Goal: Task Accomplishment & Management: Use online tool/utility

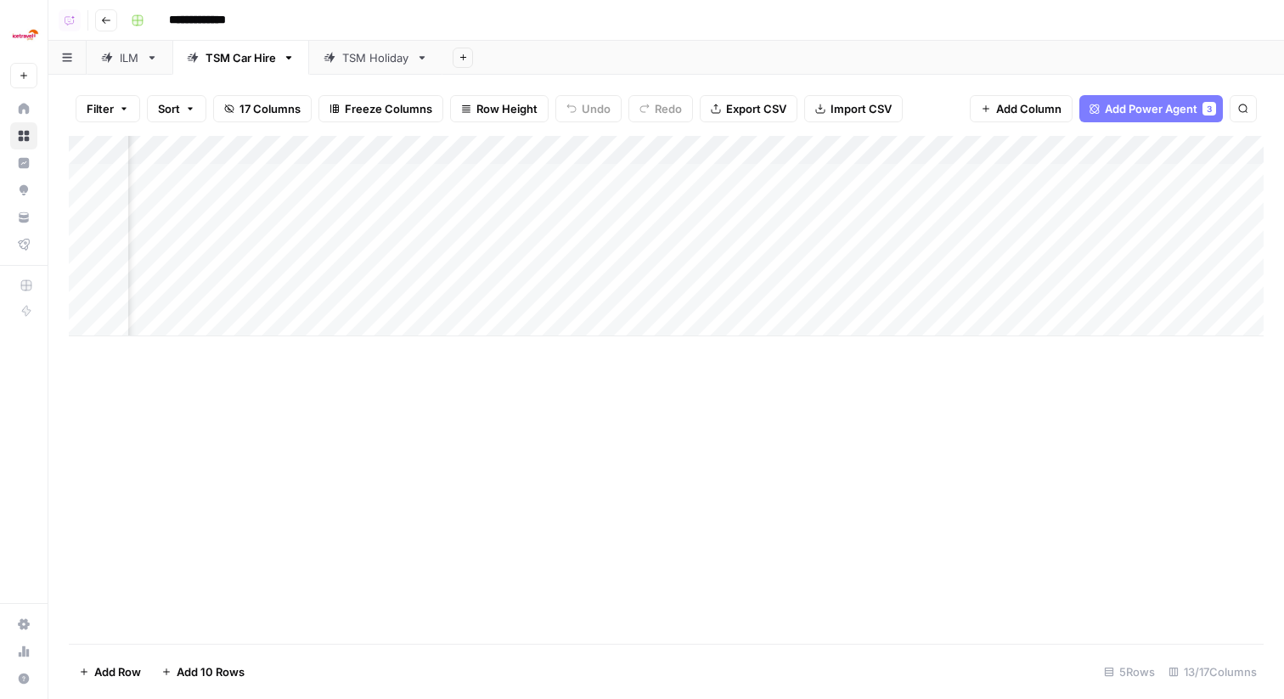
scroll to position [0, 1039]
click at [377, 57] on div "TSM Holiday" at bounding box center [375, 57] width 67 height 17
click at [528, 320] on div "Add Column" at bounding box center [666, 265] width 1195 height 258
click at [528, 350] on div "Add Column" at bounding box center [666, 265] width 1195 height 258
